Goal: Transaction & Acquisition: Purchase product/service

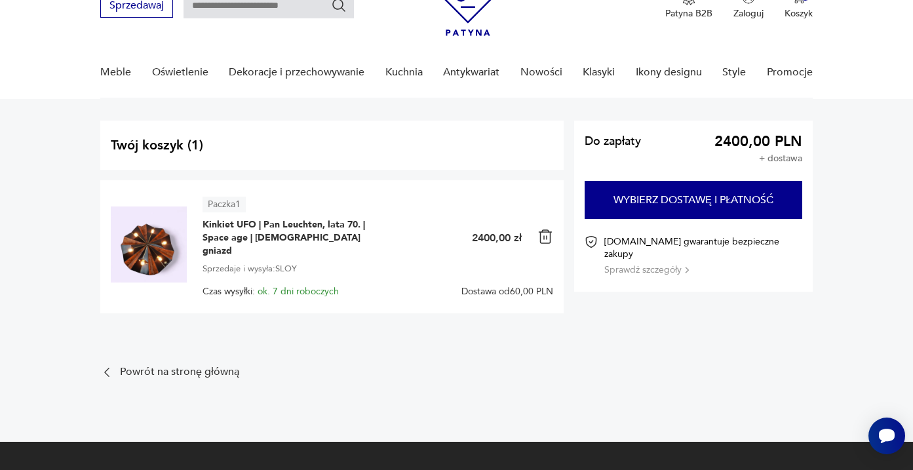
scroll to position [36, 0]
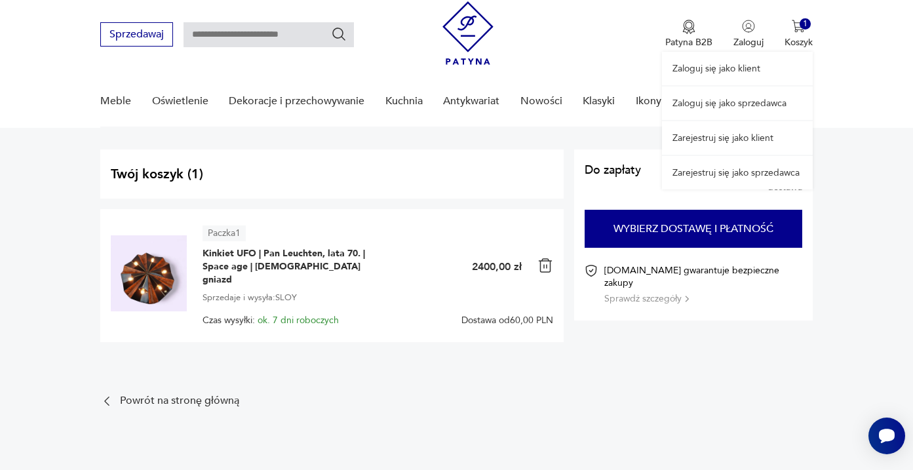
click at [801, 26] on div "Zaloguj się jako klient Zaloguj się jako sprzedawca Zarejestruj się jako klient…" at bounding box center [737, 89] width 151 height 199
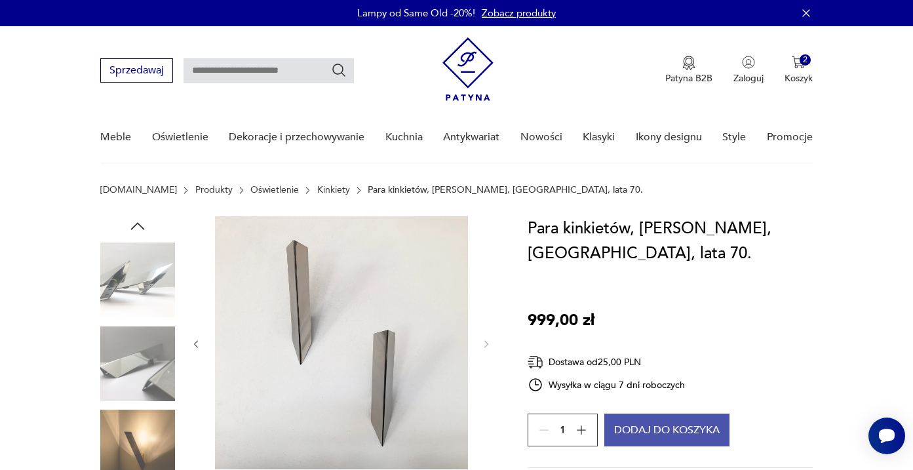
click at [692, 419] on button "Dodaj do koszyka" at bounding box center [666, 430] width 125 height 33
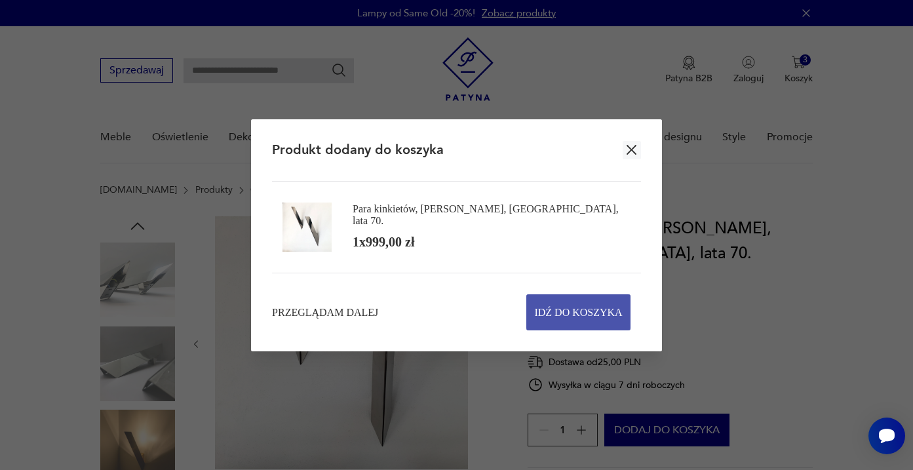
click at [577, 307] on span "Idź do koszyka" at bounding box center [578, 312] width 88 height 35
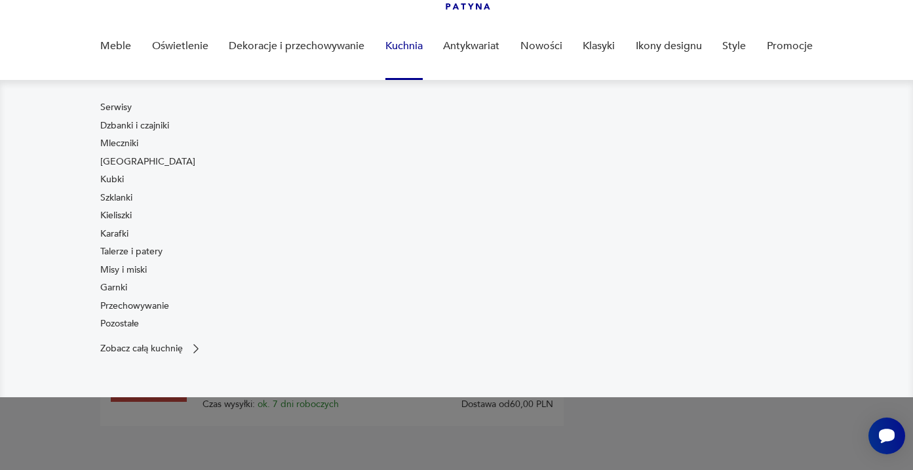
scroll to position [94, 0]
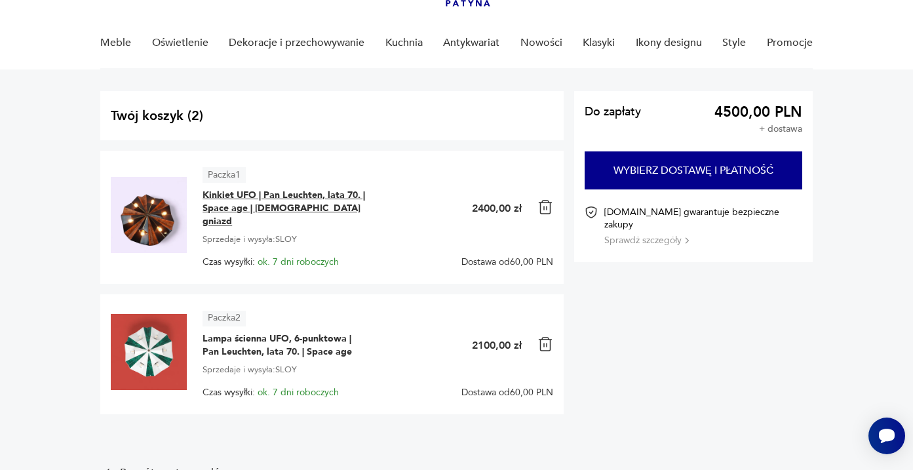
click at [242, 192] on span "Kinkiet UFO | Pan Leuchten, lata 70. | Space age | [DEMOGRAPHIC_DATA] gniazd" at bounding box center [285, 208] width 164 height 39
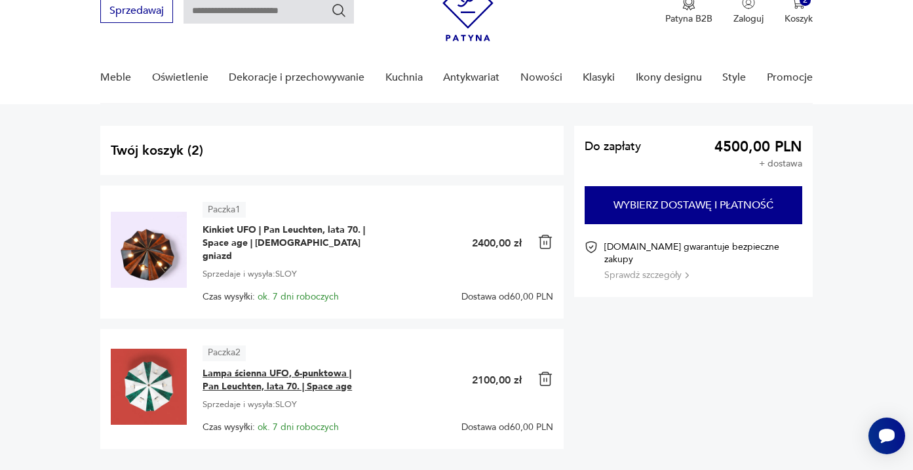
scroll to position [63, 0]
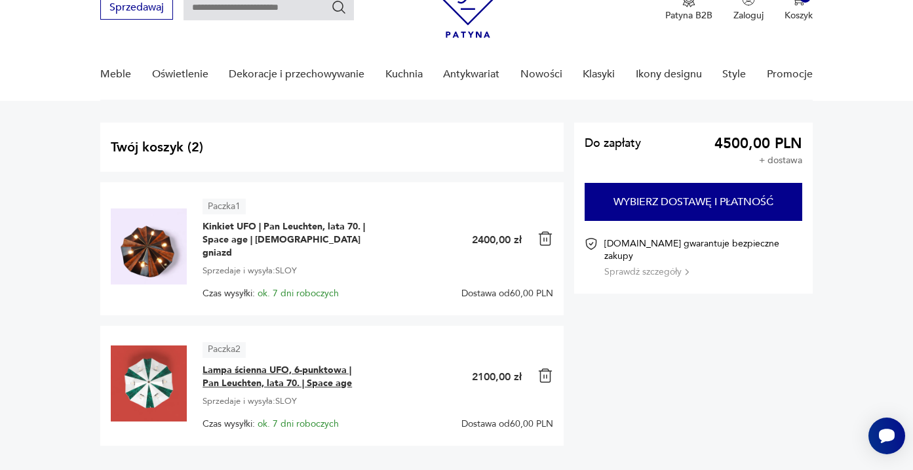
click at [244, 364] on span "Lampa ścienna UFO, 6-punktowa | Pan Leuchten, lata 70. | Space age" at bounding box center [285, 377] width 164 height 26
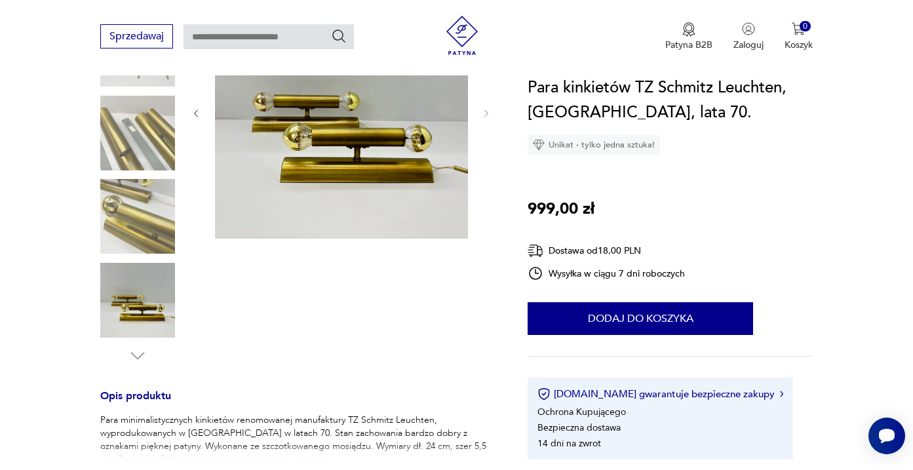
scroll to position [230, 0]
click at [145, 319] on img at bounding box center [137, 300] width 75 height 75
click at [150, 226] on img at bounding box center [137, 217] width 75 height 75
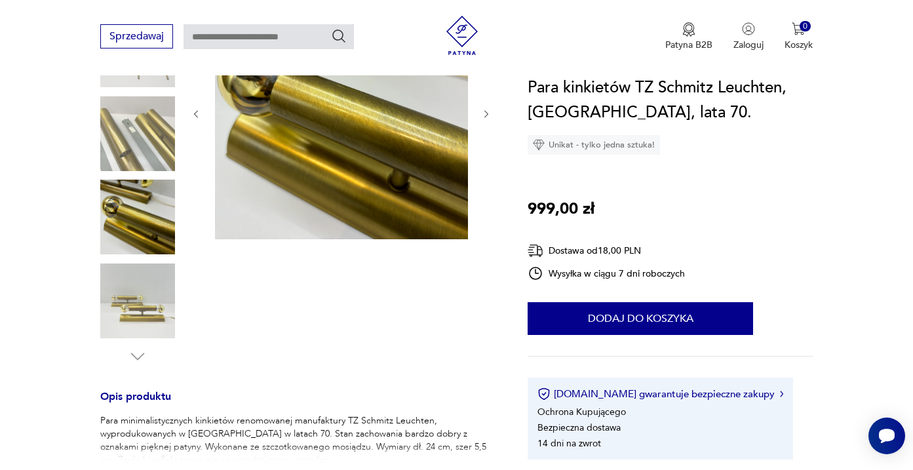
click at [151, 136] on img at bounding box center [137, 133] width 75 height 75
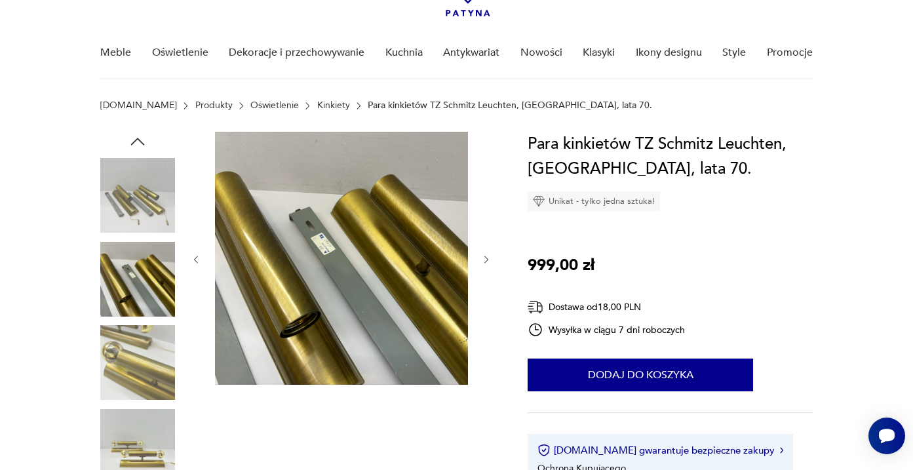
scroll to position [46, 0]
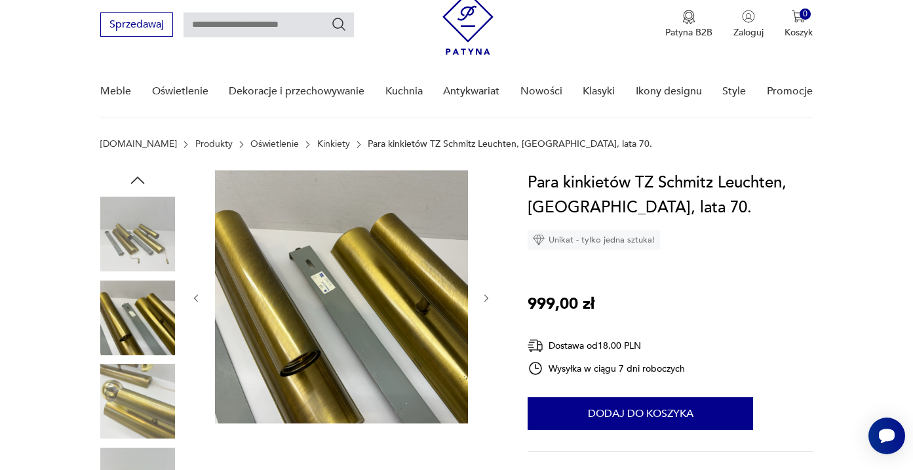
click at [142, 239] on img at bounding box center [137, 234] width 75 height 75
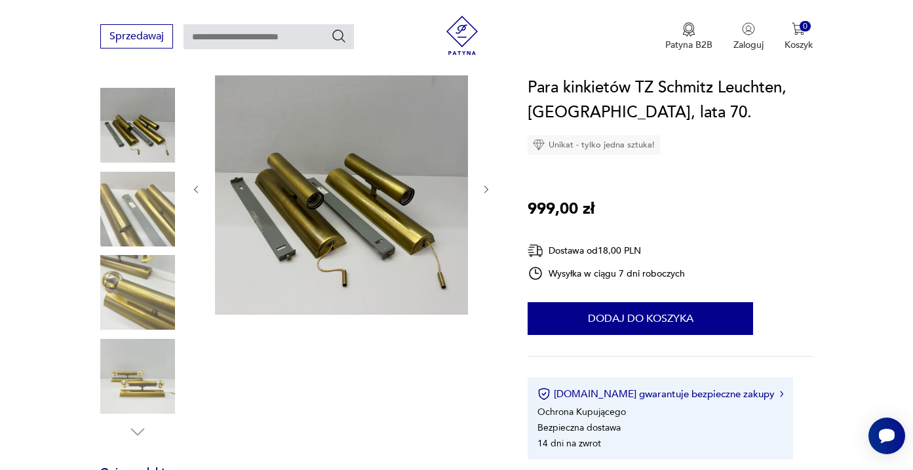
scroll to position [157, 0]
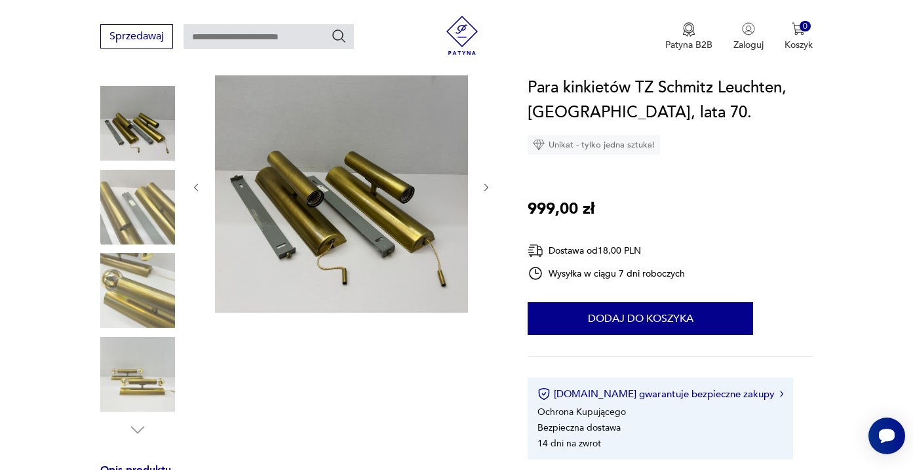
click at [136, 387] on img at bounding box center [137, 374] width 75 height 75
